Goal: Participate in discussion: Engage in conversation with other users on a specific topic

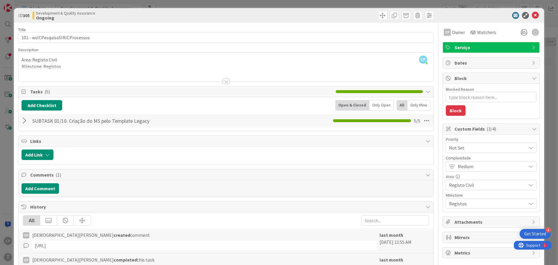
scroll to position [0, 114]
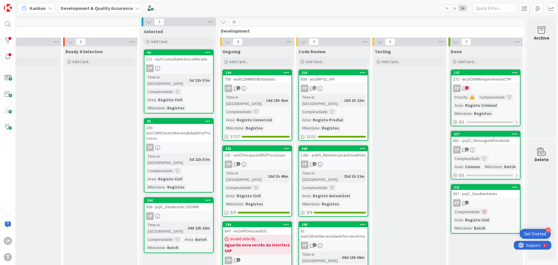
click at [259, 84] on link "100 793 - wsRCOMM059Entidades CP 2 Time in [GEOGRAPHIC_DATA] : 14d 15h 41m Comp…" at bounding box center [257, 104] width 70 height 71
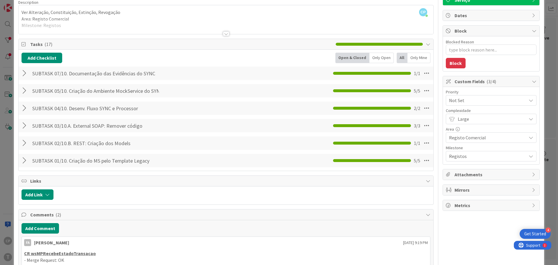
scroll to position [50, 0]
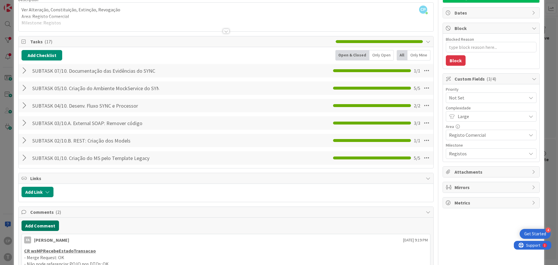
click at [42, 225] on button "Add Comment" at bounding box center [40, 225] width 37 height 10
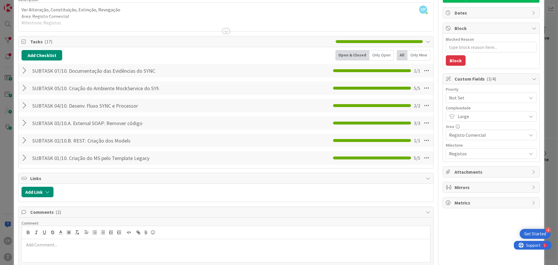
click at [76, 246] on p at bounding box center [226, 244] width 404 height 7
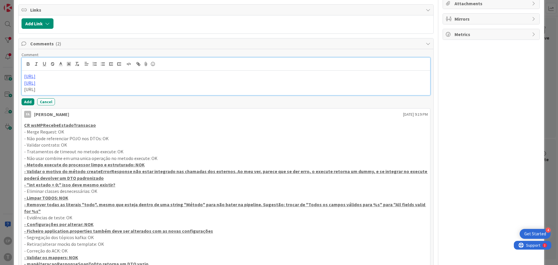
scroll to position [219, 0]
click at [26, 101] on button "Add" at bounding box center [28, 101] width 13 height 7
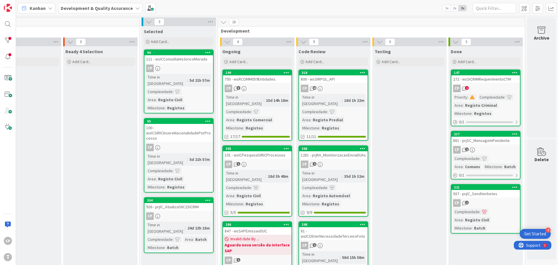
drag, startPoint x: 241, startPoint y: 94, endPoint x: 324, endPoint y: 100, distance: 82.7
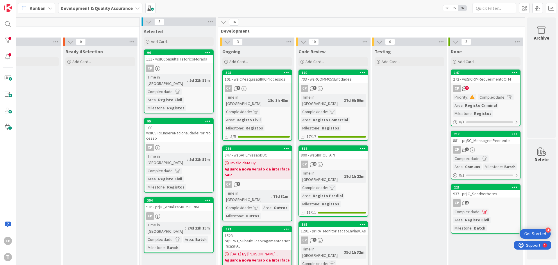
click at [270, 83] on link "305 101 - wsICPesquisaSIRICProcessos CP 1 Time in [GEOGRAPHIC_DATA] : 18d 3h 48…" at bounding box center [257, 104] width 70 height 71
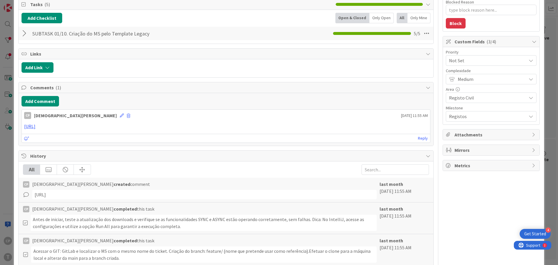
scroll to position [87, 0]
click at [553, 138] on div "ID 305 Development & Quality Assurance Ongoing Title 32 / 128 101 - wsICPesquis…" at bounding box center [279, 132] width 558 height 265
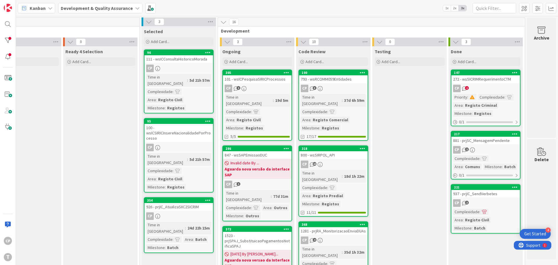
click at [328, 151] on div "800 - wsSIRPOL_API" at bounding box center [333, 155] width 69 height 8
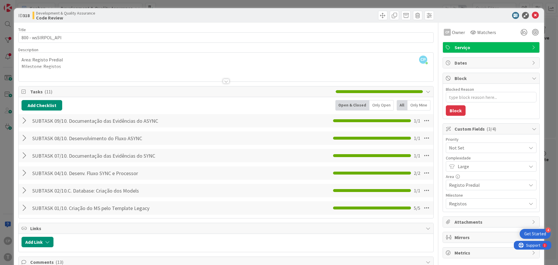
type textarea "x"
